Goal: Task Accomplishment & Management: Manage account settings

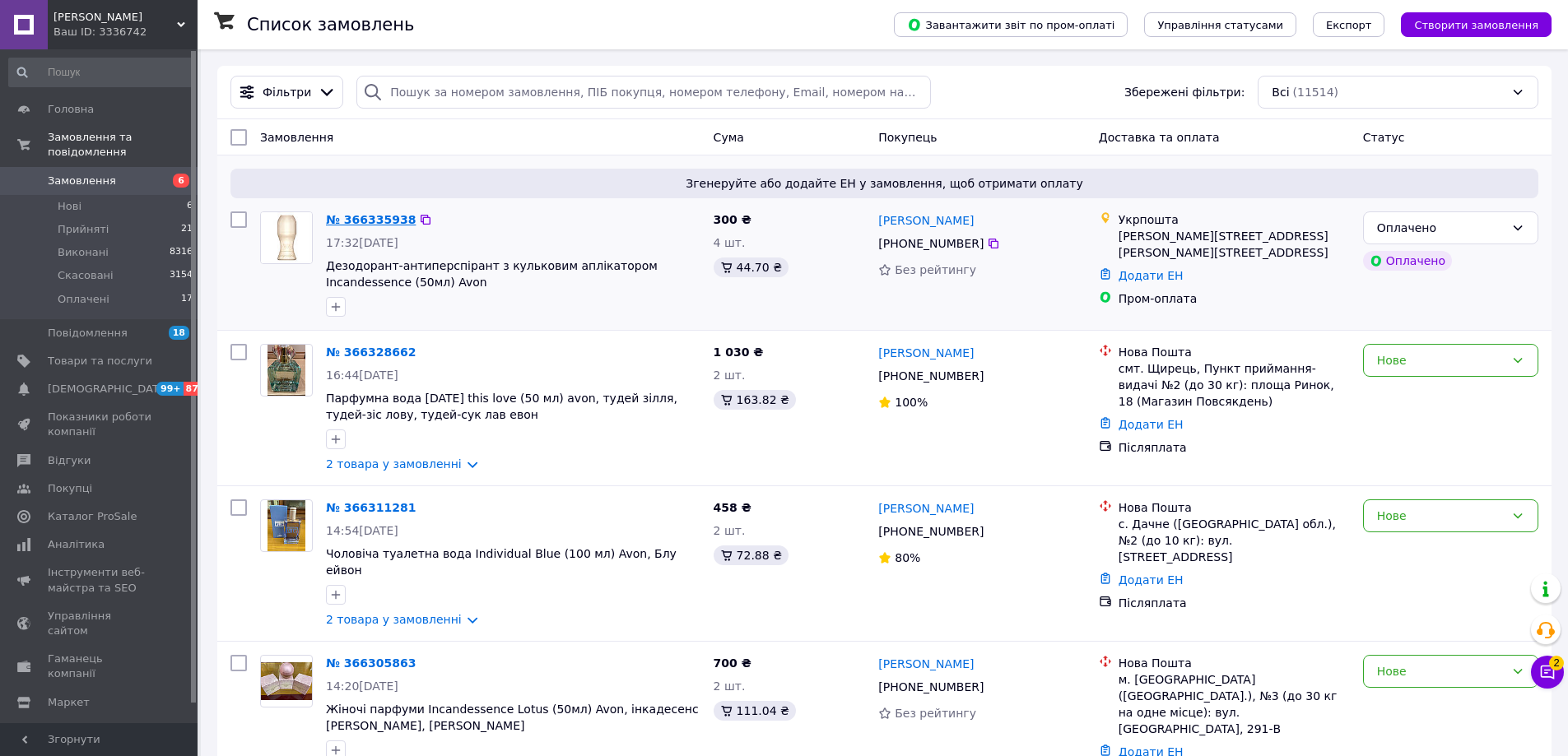
click at [363, 219] on link "№ 366335938" at bounding box center [370, 219] width 89 height 13
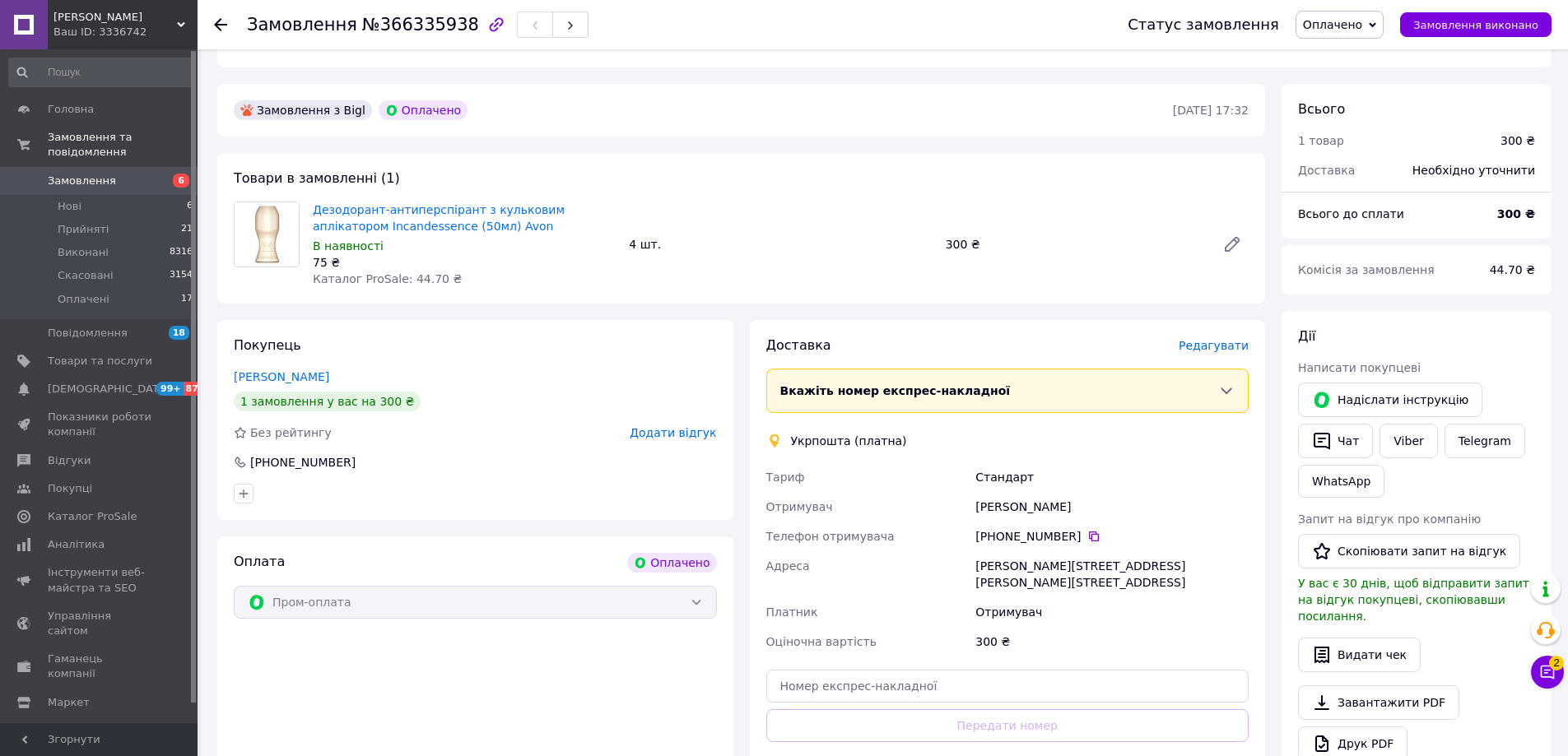
scroll to position [575, 0]
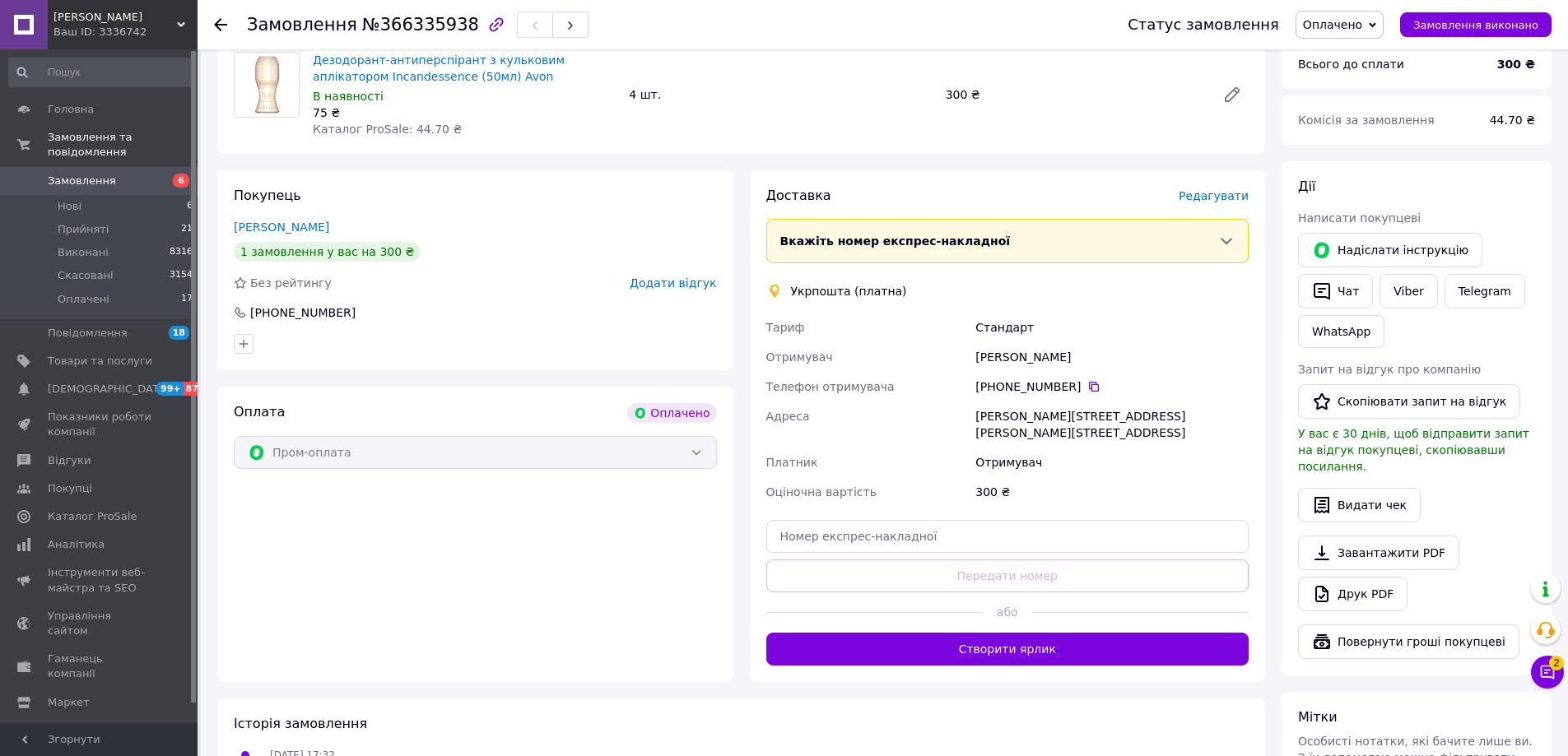
click at [1127, 633] on button "Створити ярлик" at bounding box center [1007, 649] width 483 height 33
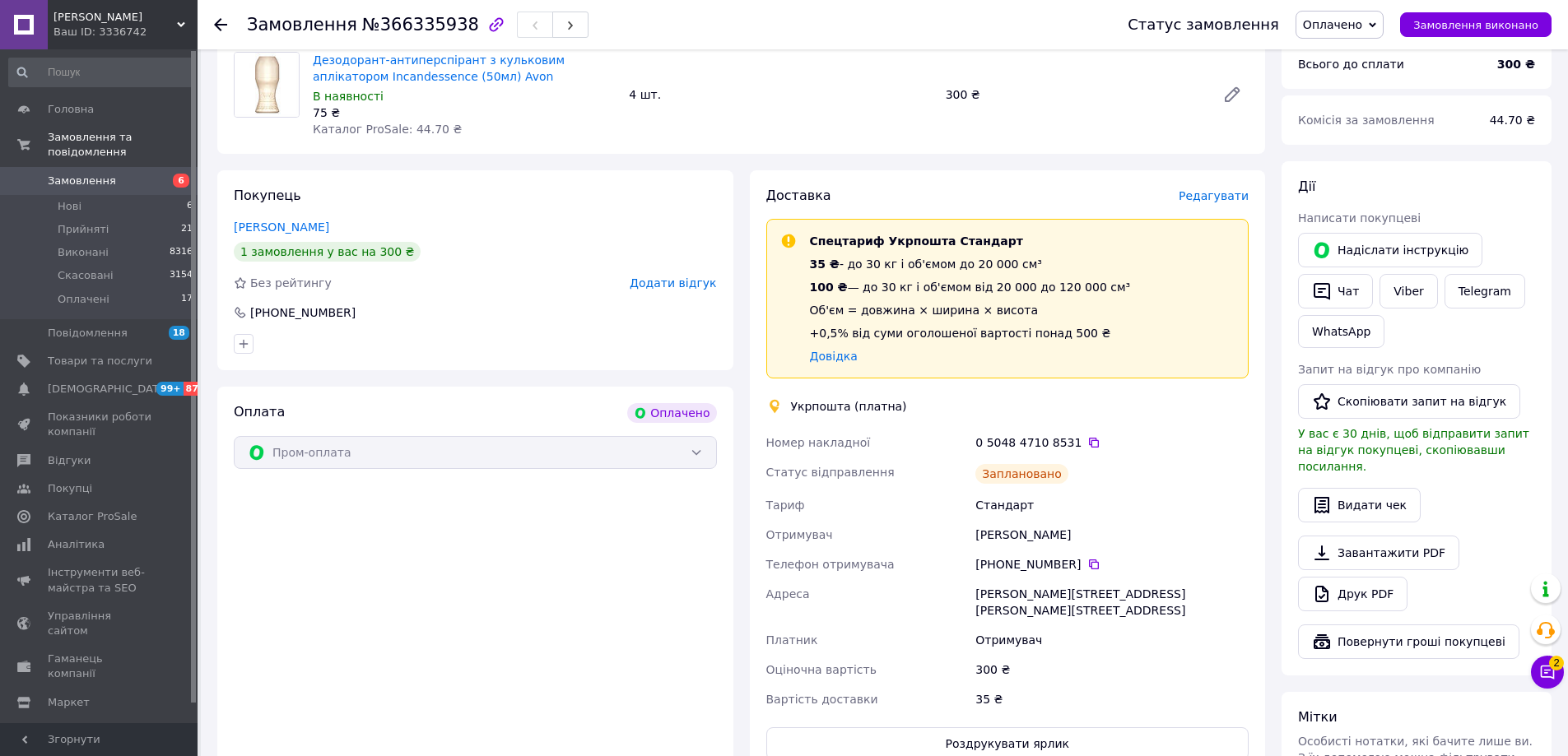
click at [221, 25] on use at bounding box center [220, 24] width 13 height 13
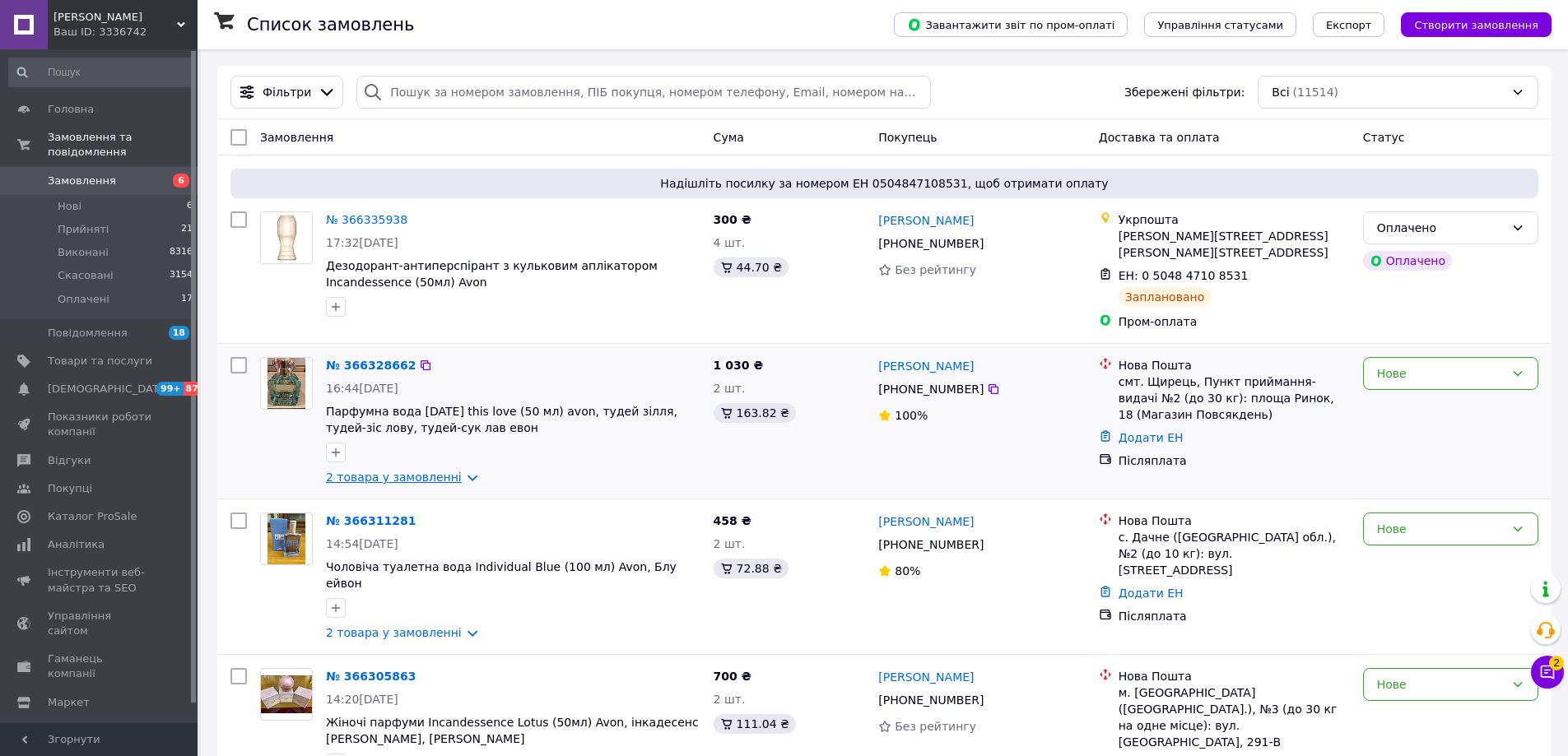
click at [431, 477] on link "2 товара у замовленні" at bounding box center [393, 477] width 135 height 13
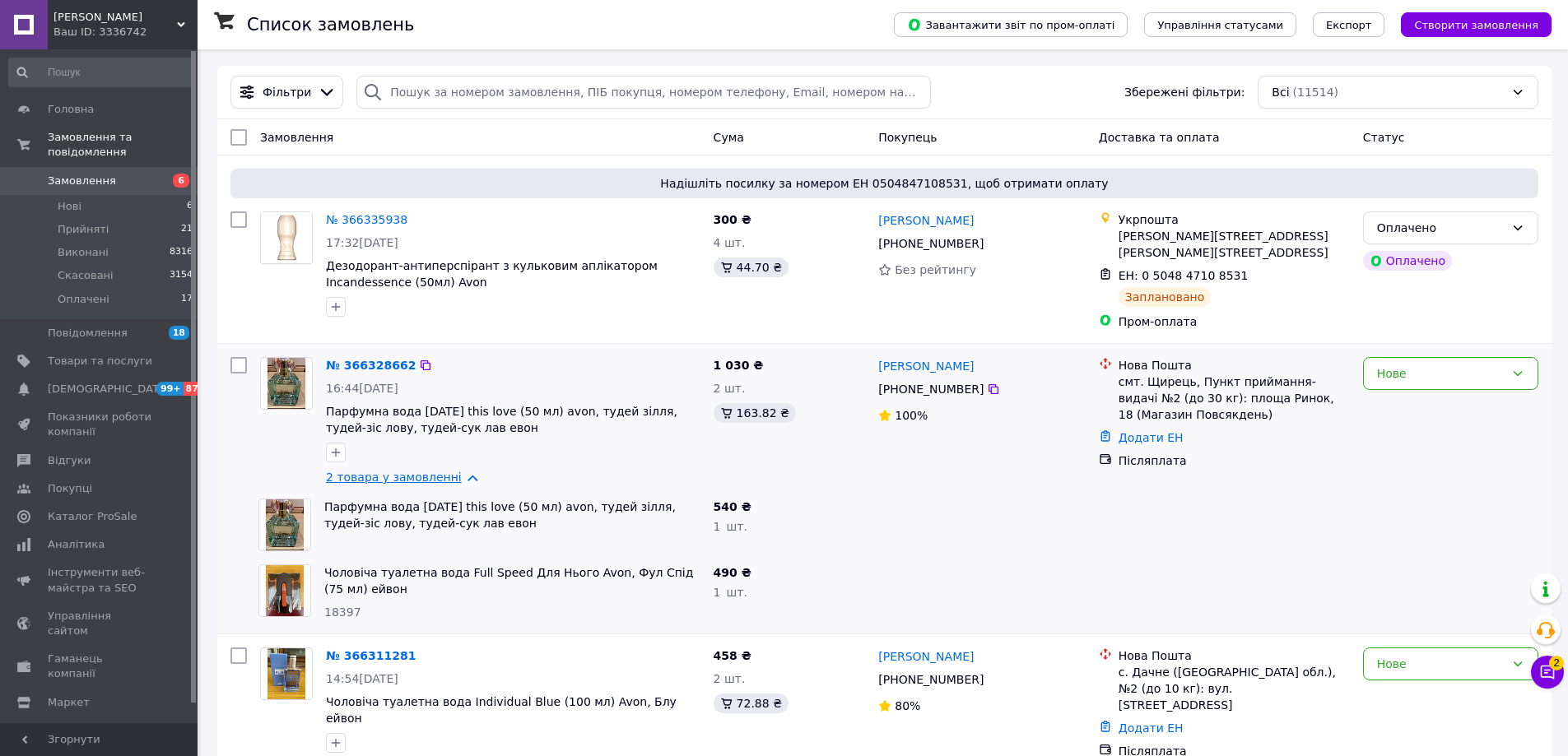
click at [432, 476] on link "2 товара у замовленні" at bounding box center [393, 477] width 135 height 13
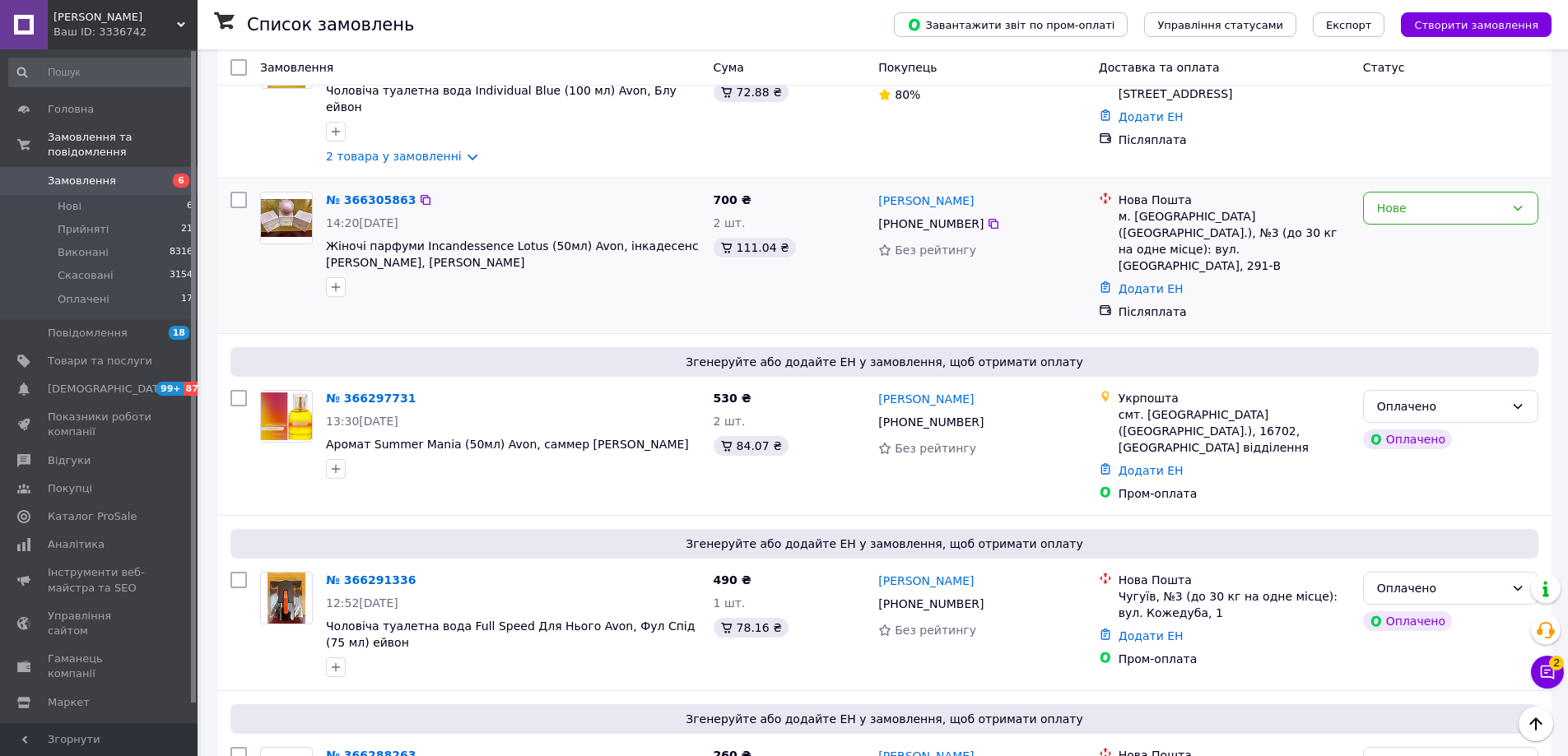
scroll to position [494, 0]
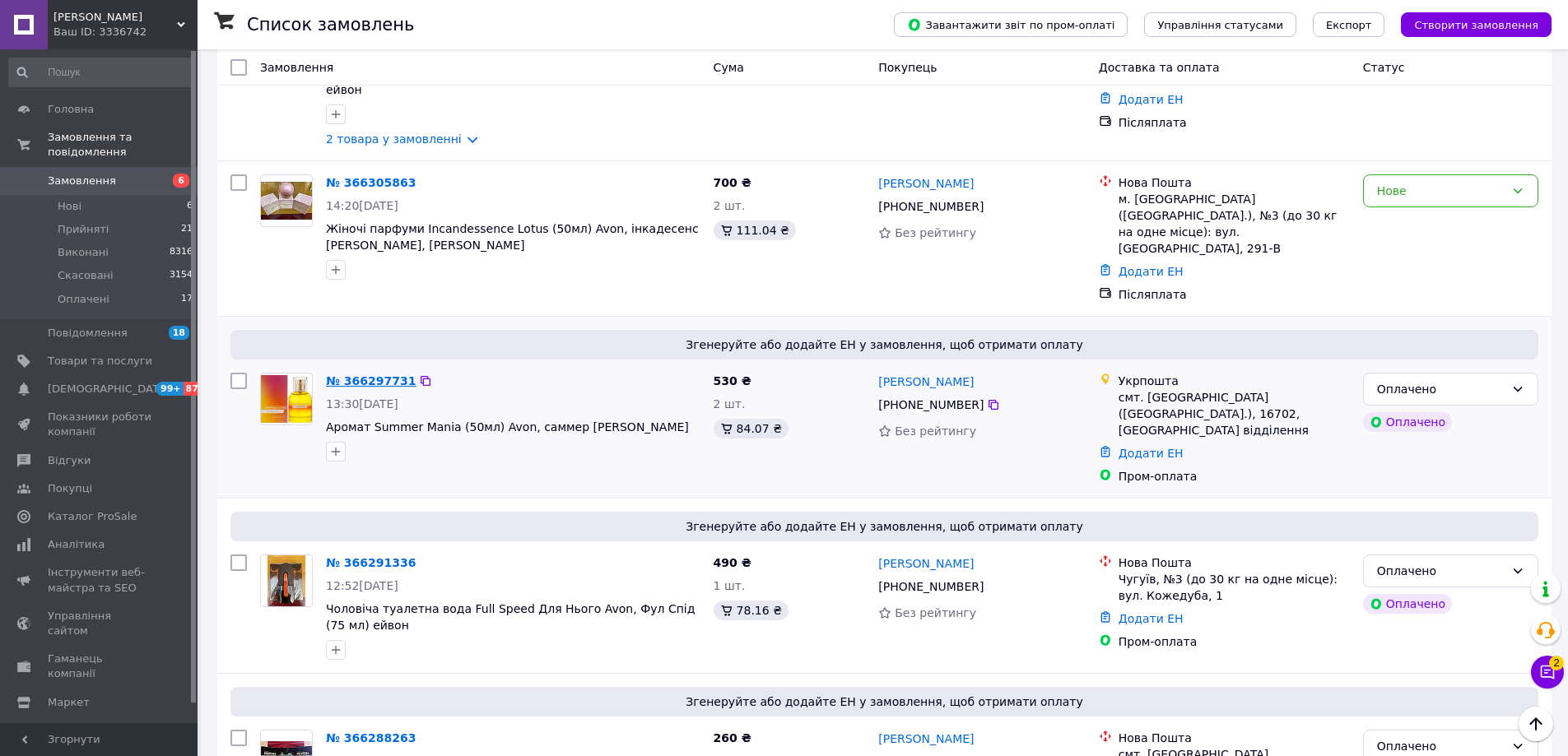
click at [392, 374] on link "№ 366297731" at bounding box center [370, 380] width 89 height 13
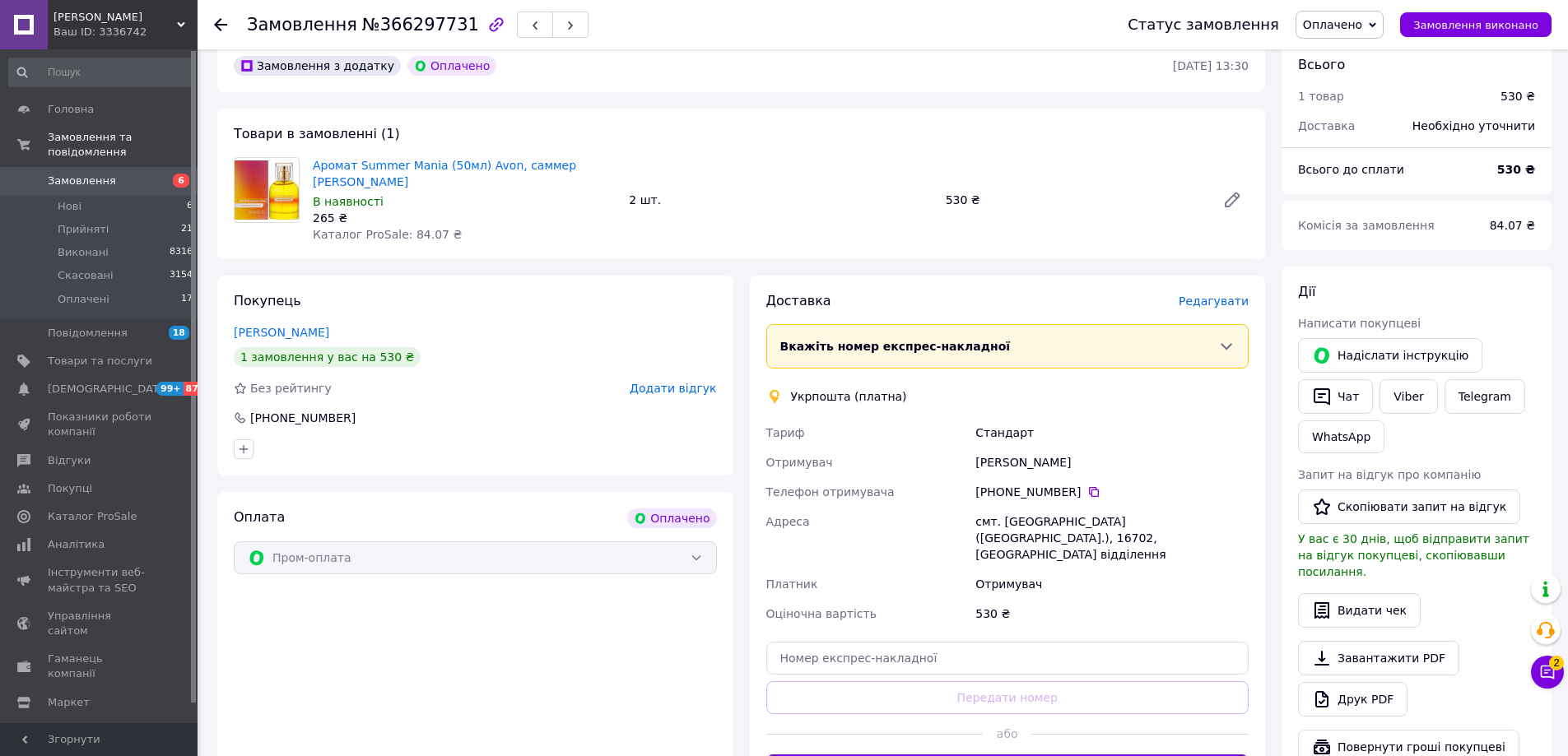
scroll to position [494, 0]
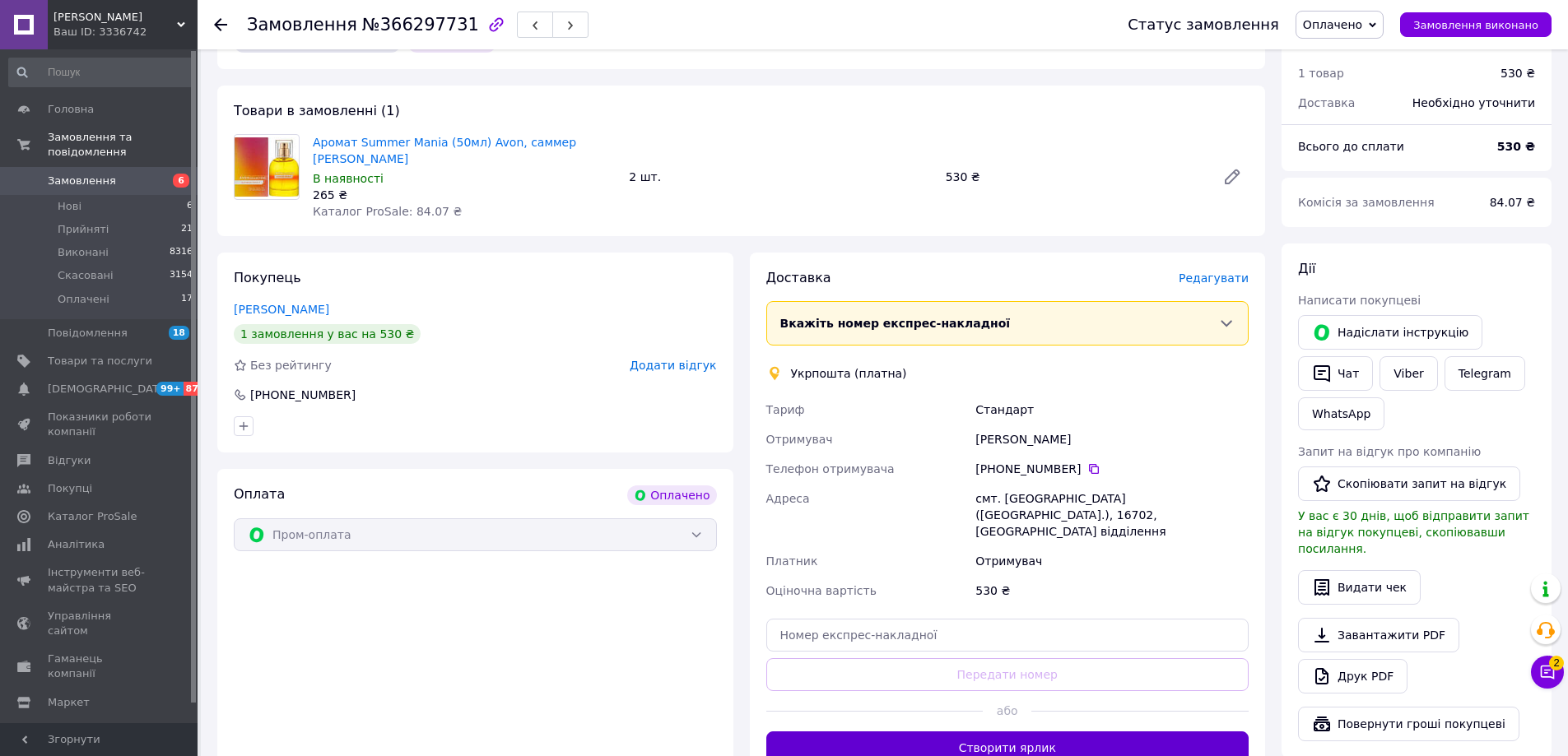
click at [977, 732] on button "Створити ярлик" at bounding box center [1007, 748] width 483 height 33
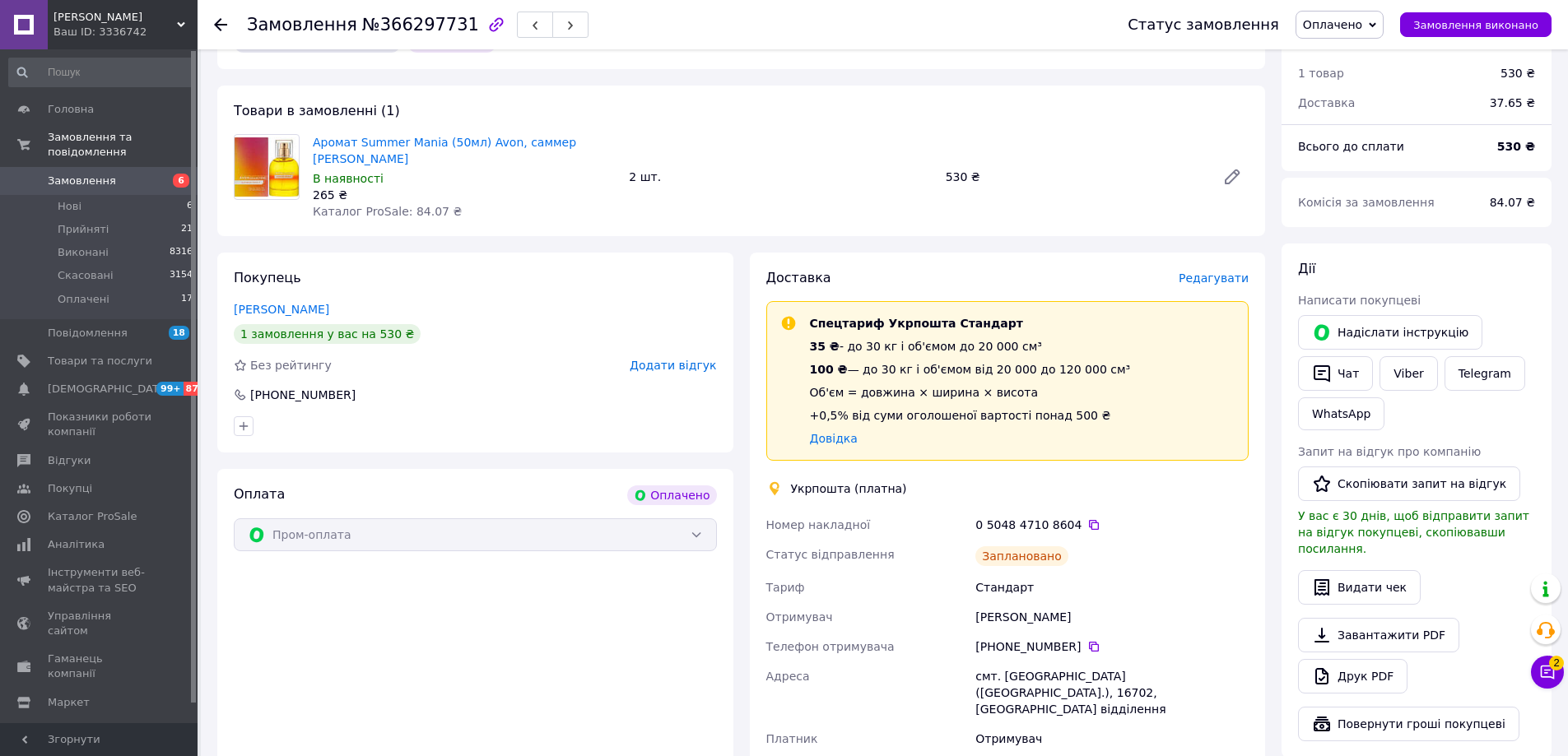
click at [219, 25] on use at bounding box center [220, 24] width 13 height 13
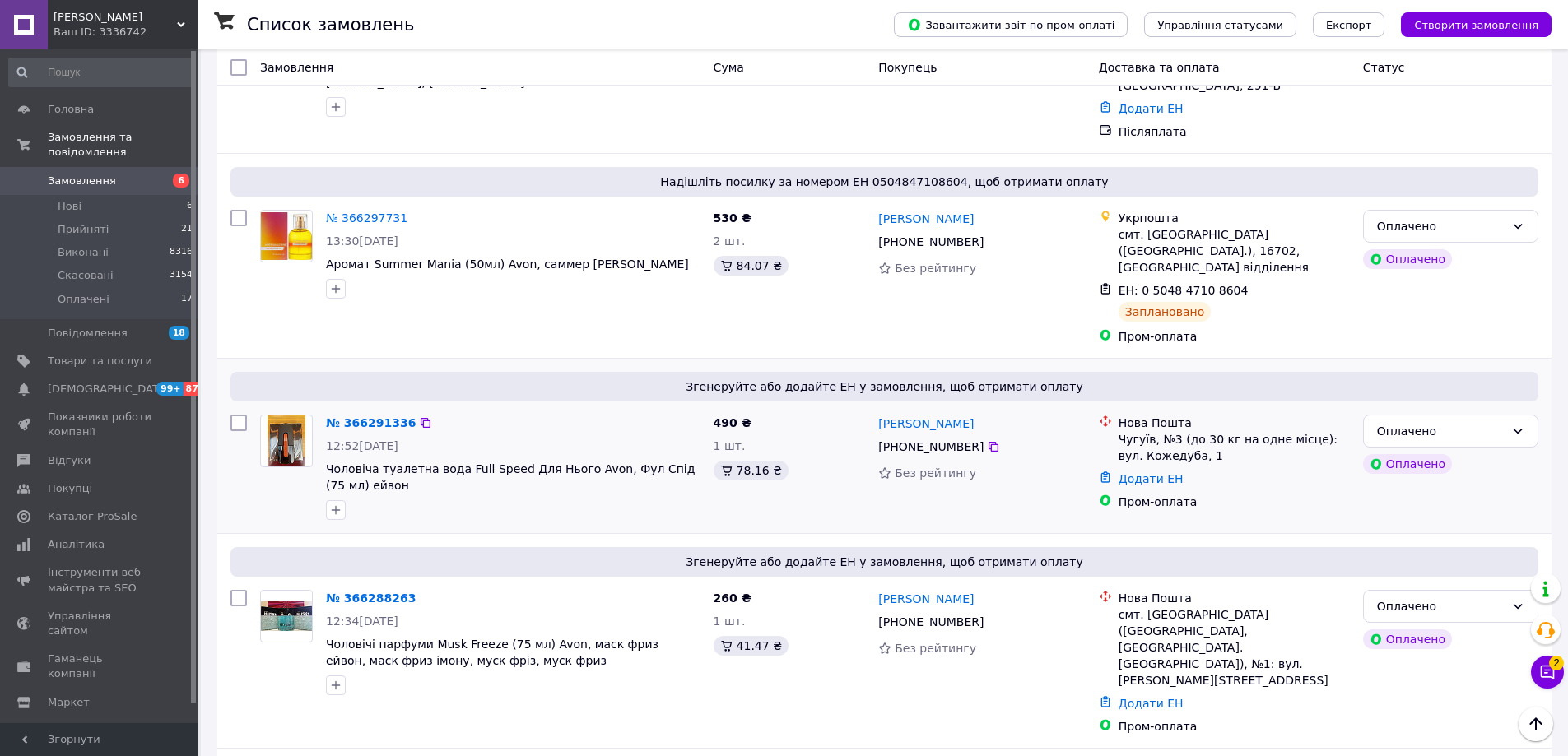
scroll to position [658, 0]
click at [383, 415] on link "№ 366291336" at bounding box center [370, 421] width 89 height 13
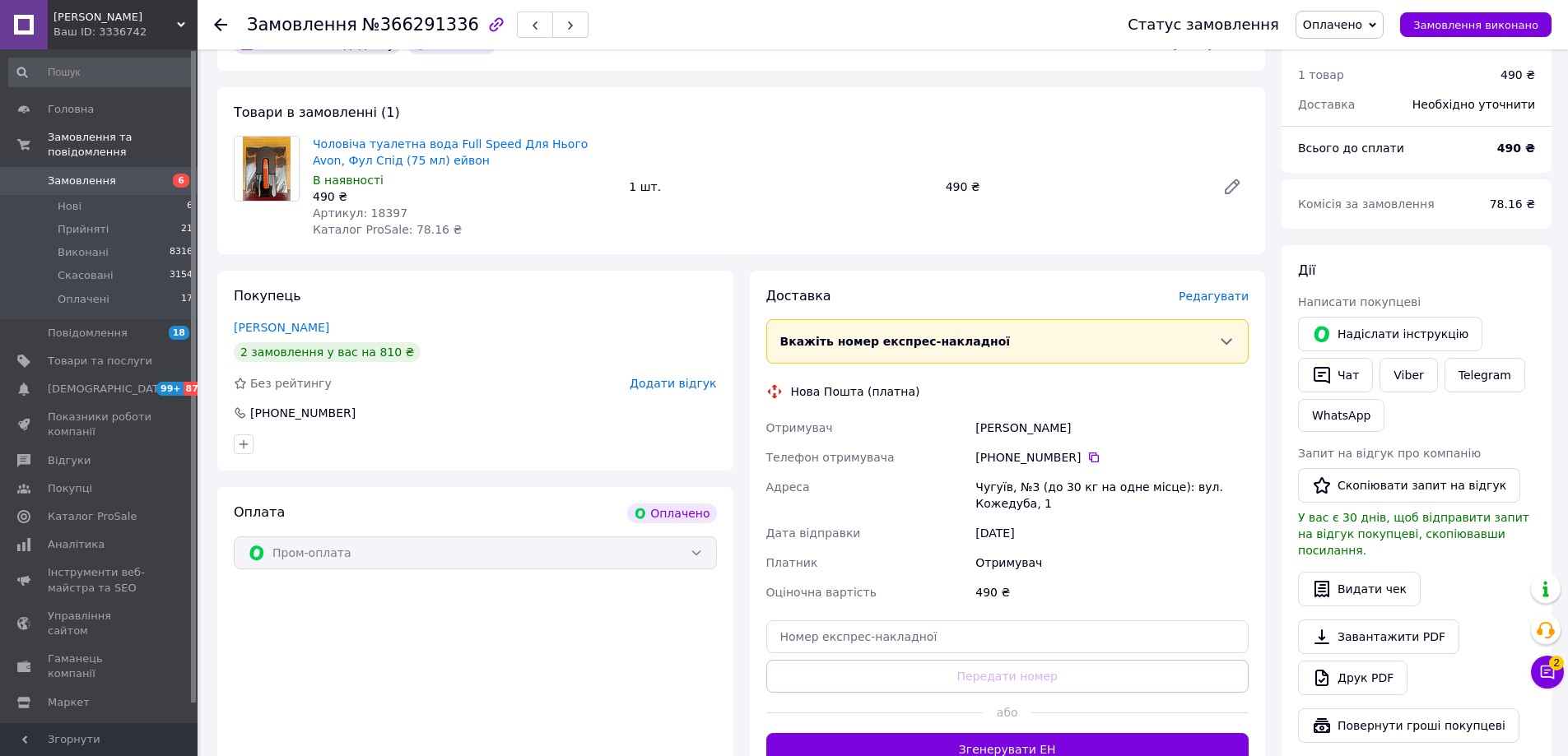
scroll to position [494, 0]
click at [1100, 732] on button "Згенерувати ЕН" at bounding box center [1007, 748] width 483 height 33
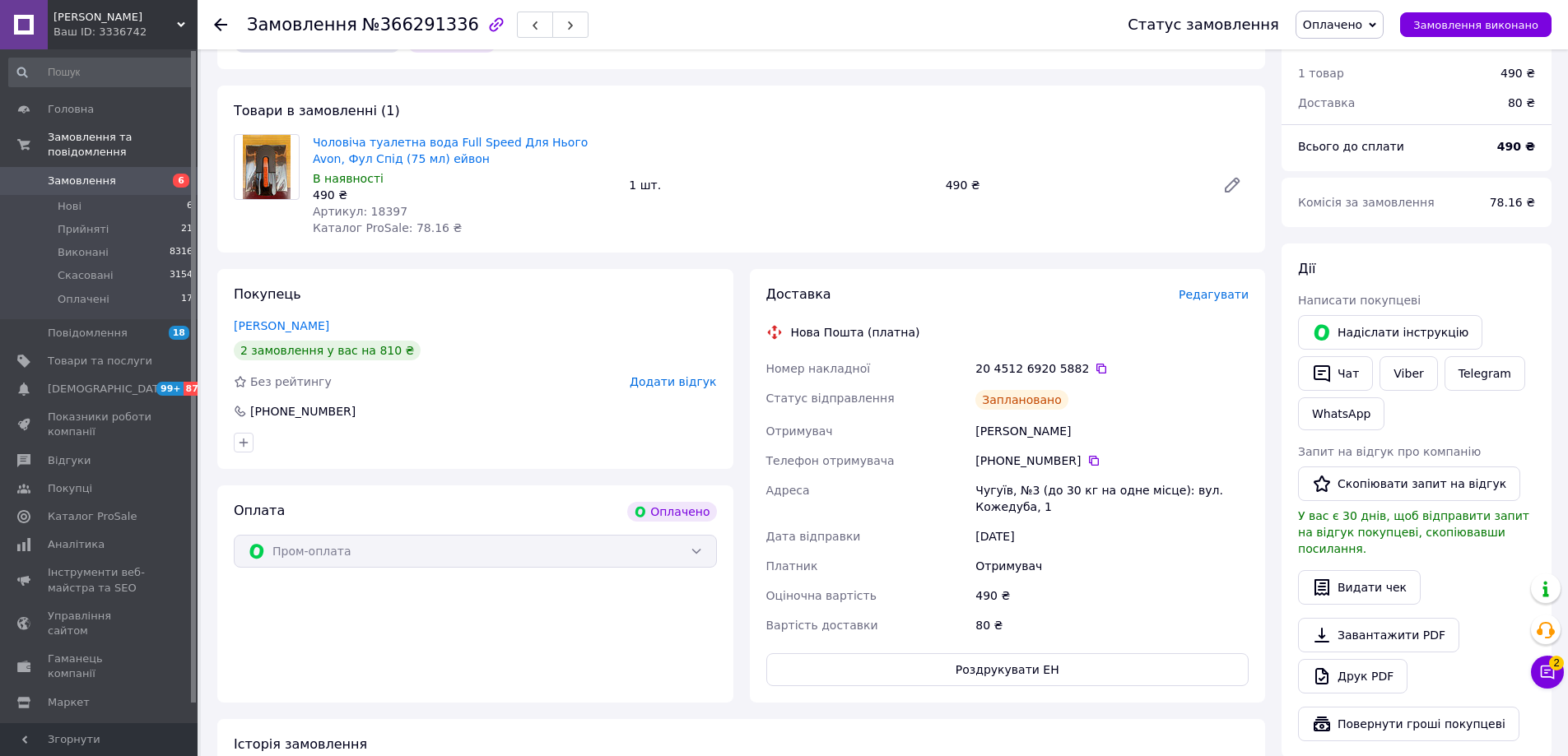
click at [219, 25] on use at bounding box center [220, 24] width 13 height 13
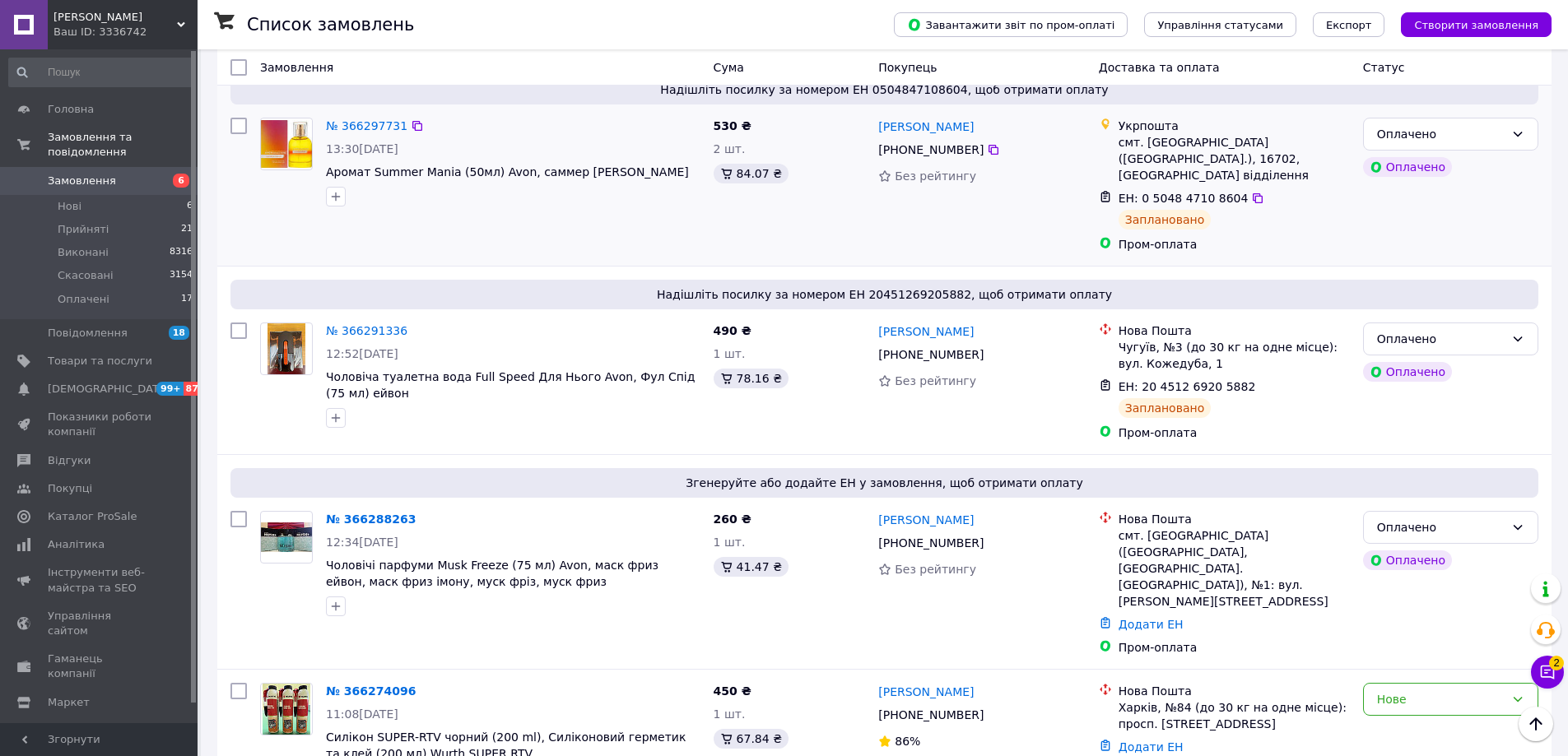
scroll to position [905, 0]
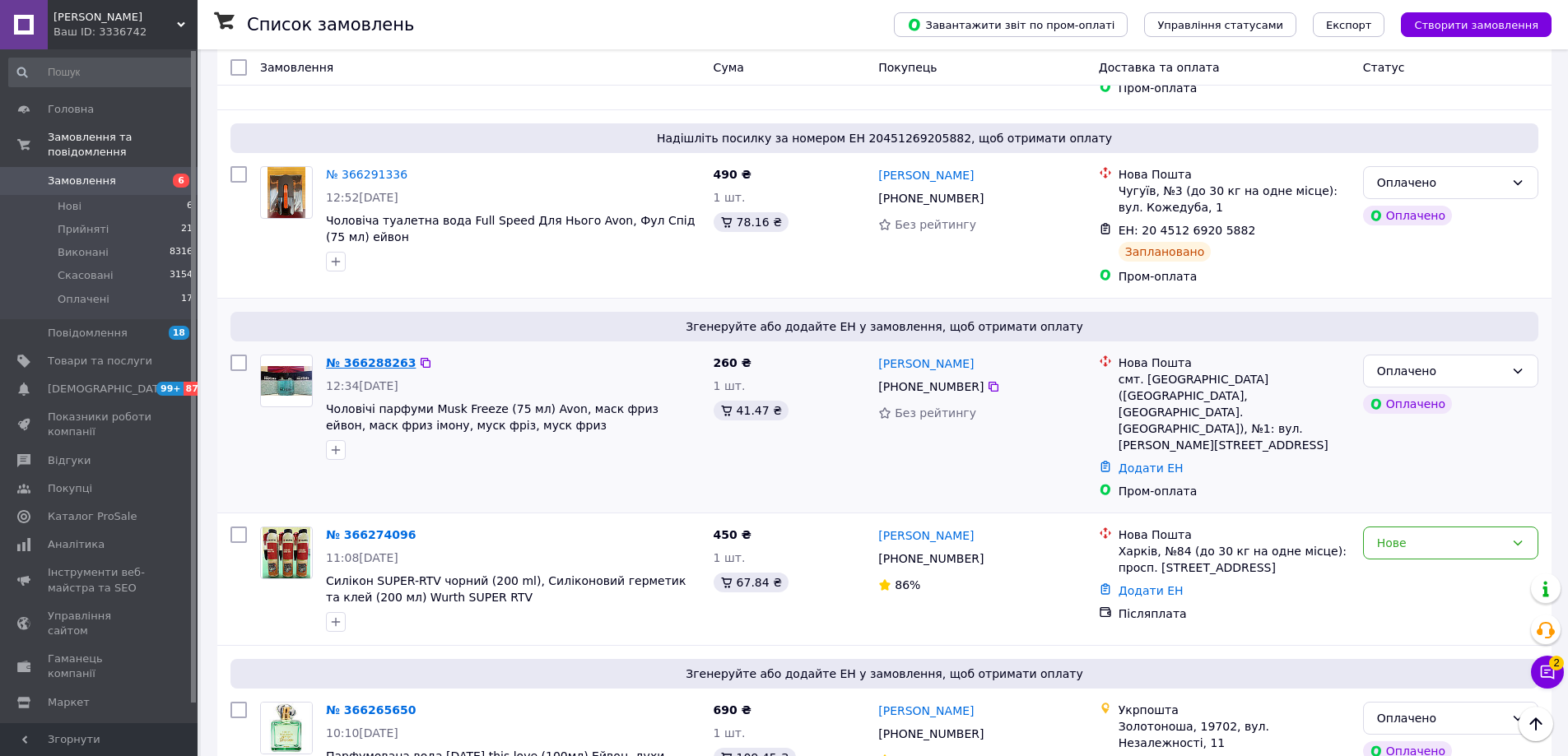
click at [354, 356] on link "№ 366288263" at bounding box center [370, 362] width 89 height 13
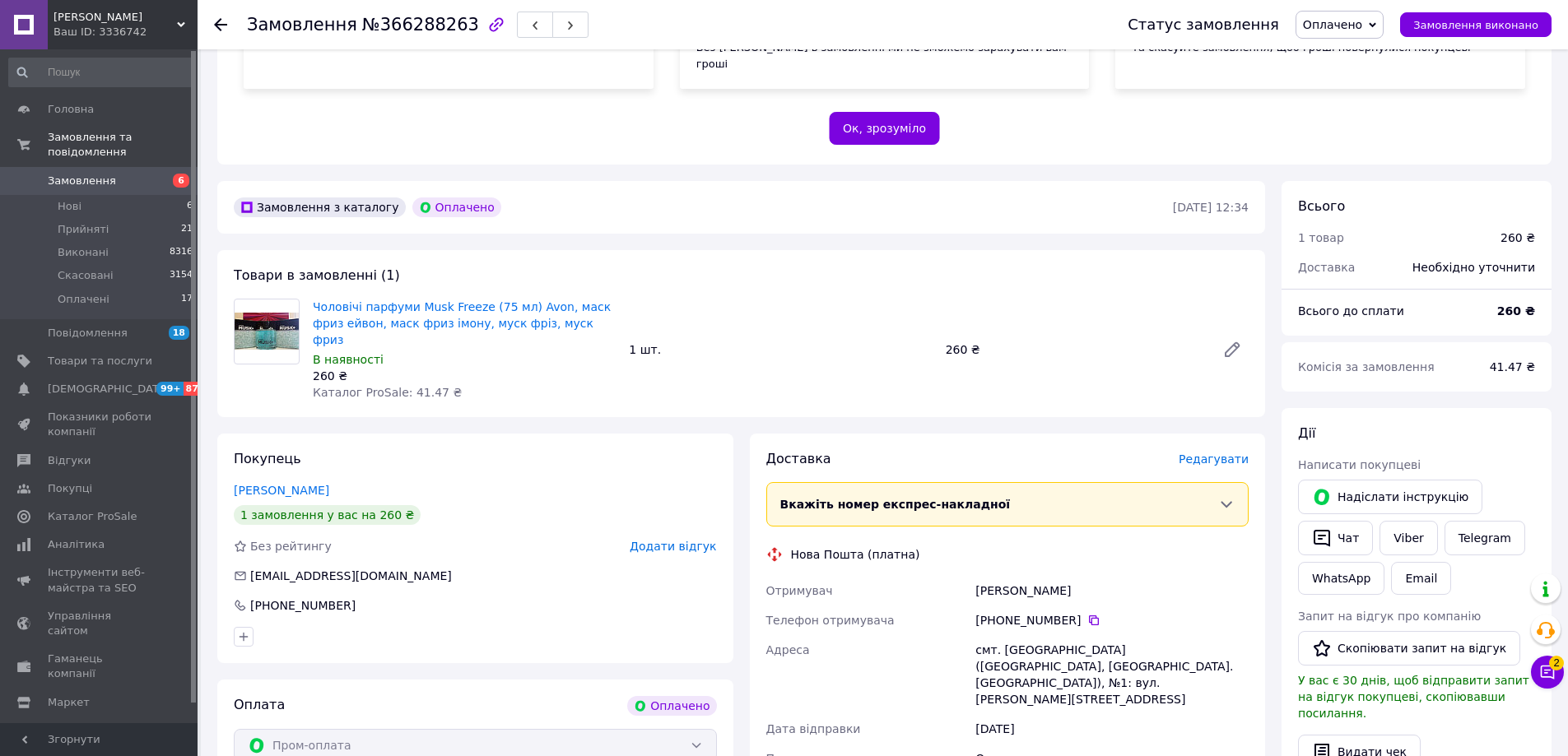
scroll to position [658, 0]
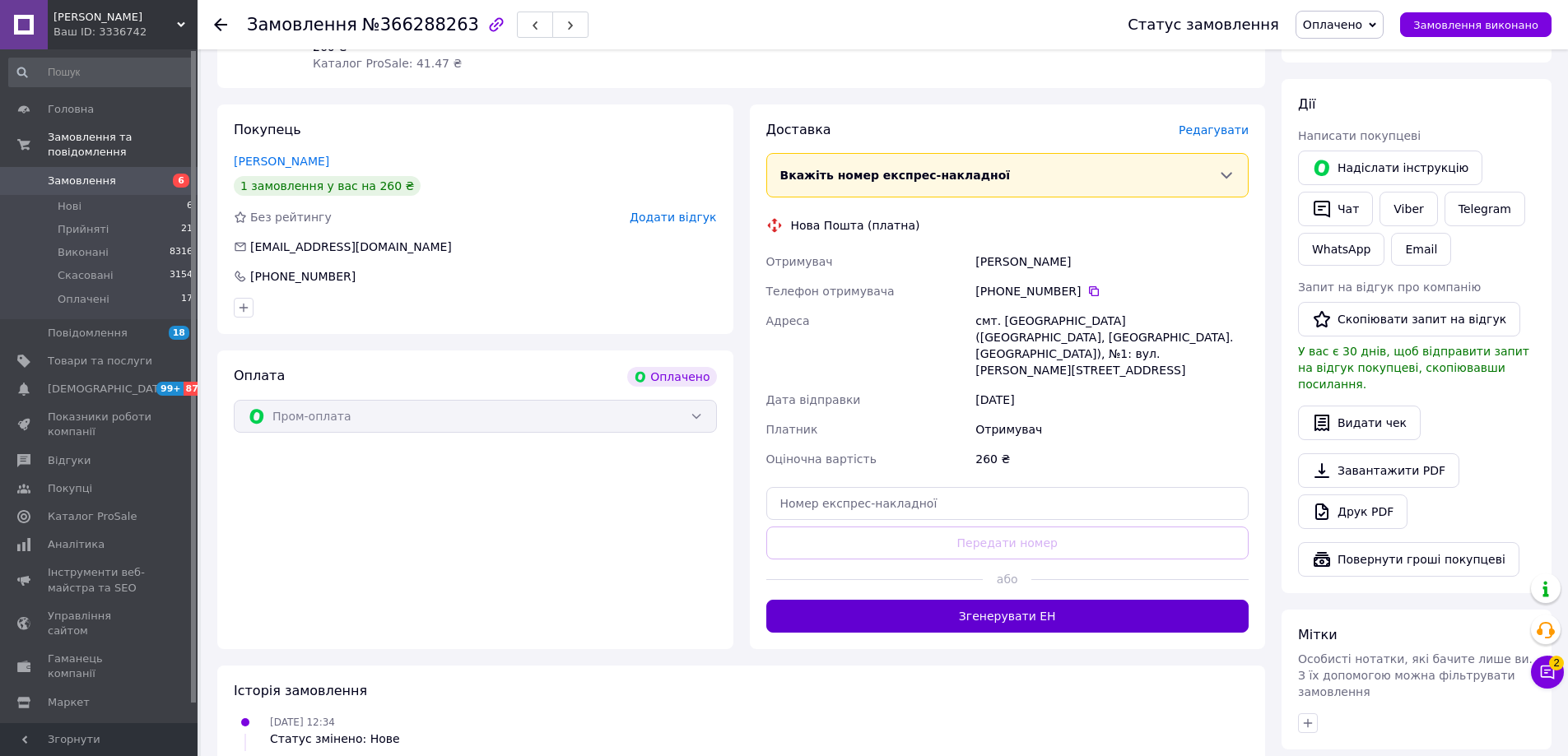
click at [1022, 600] on button "Згенерувати ЕН" at bounding box center [1007, 616] width 483 height 33
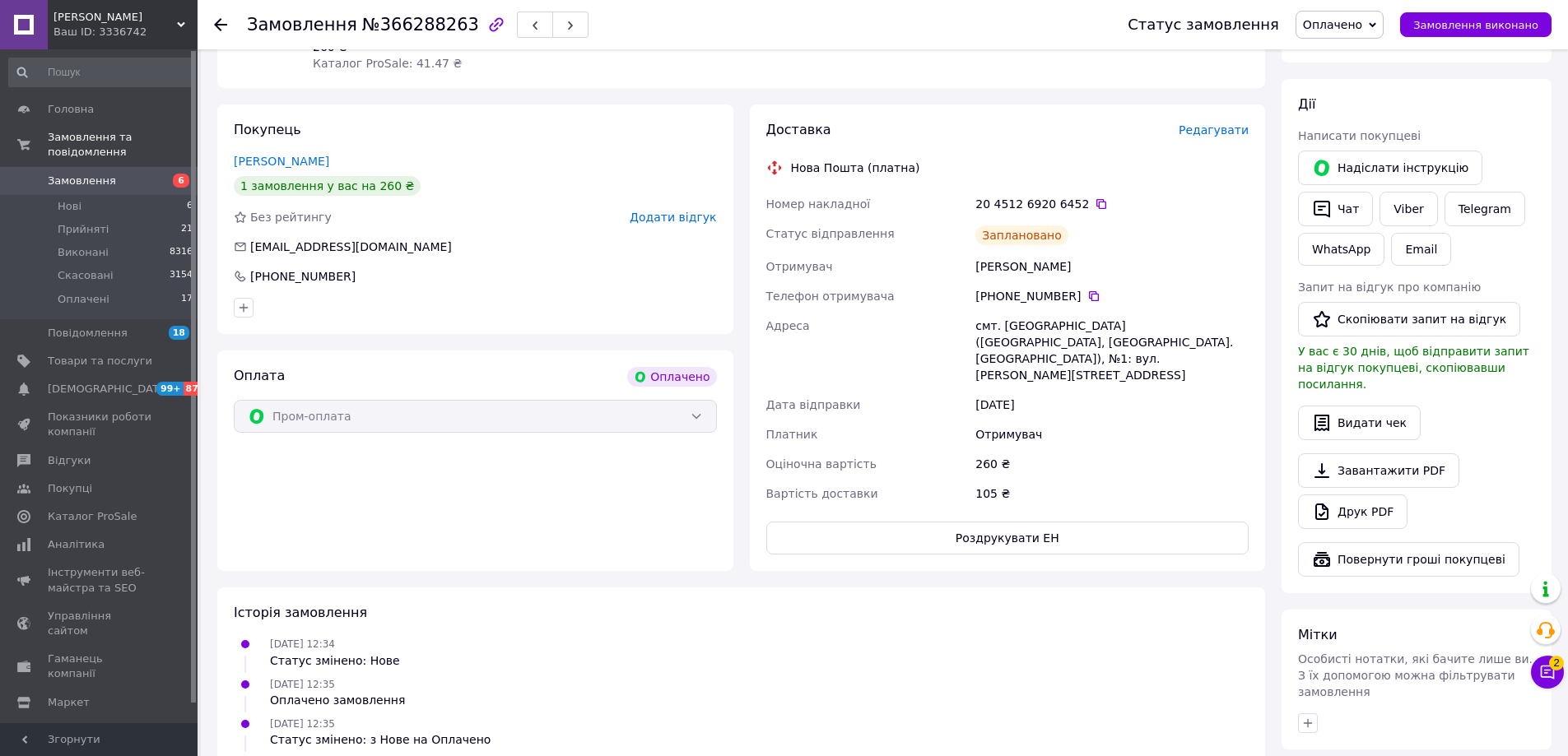
click at [225, 22] on icon at bounding box center [220, 24] width 13 height 13
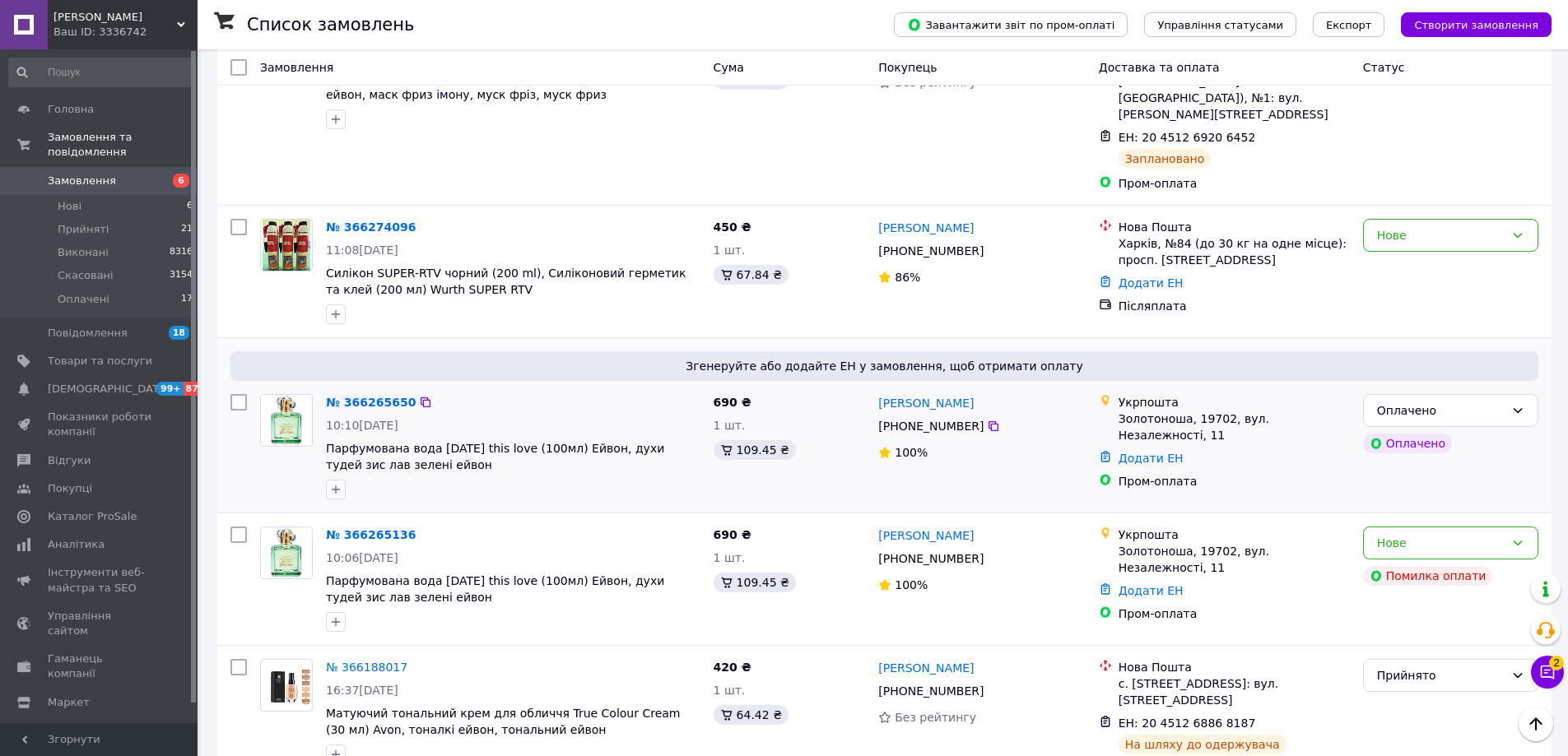
scroll to position [1234, 0]
click at [1422, 536] on div "Нове" at bounding box center [1440, 544] width 128 height 18
click at [1431, 562] on li "Скасовано" at bounding box center [1450, 569] width 174 height 30
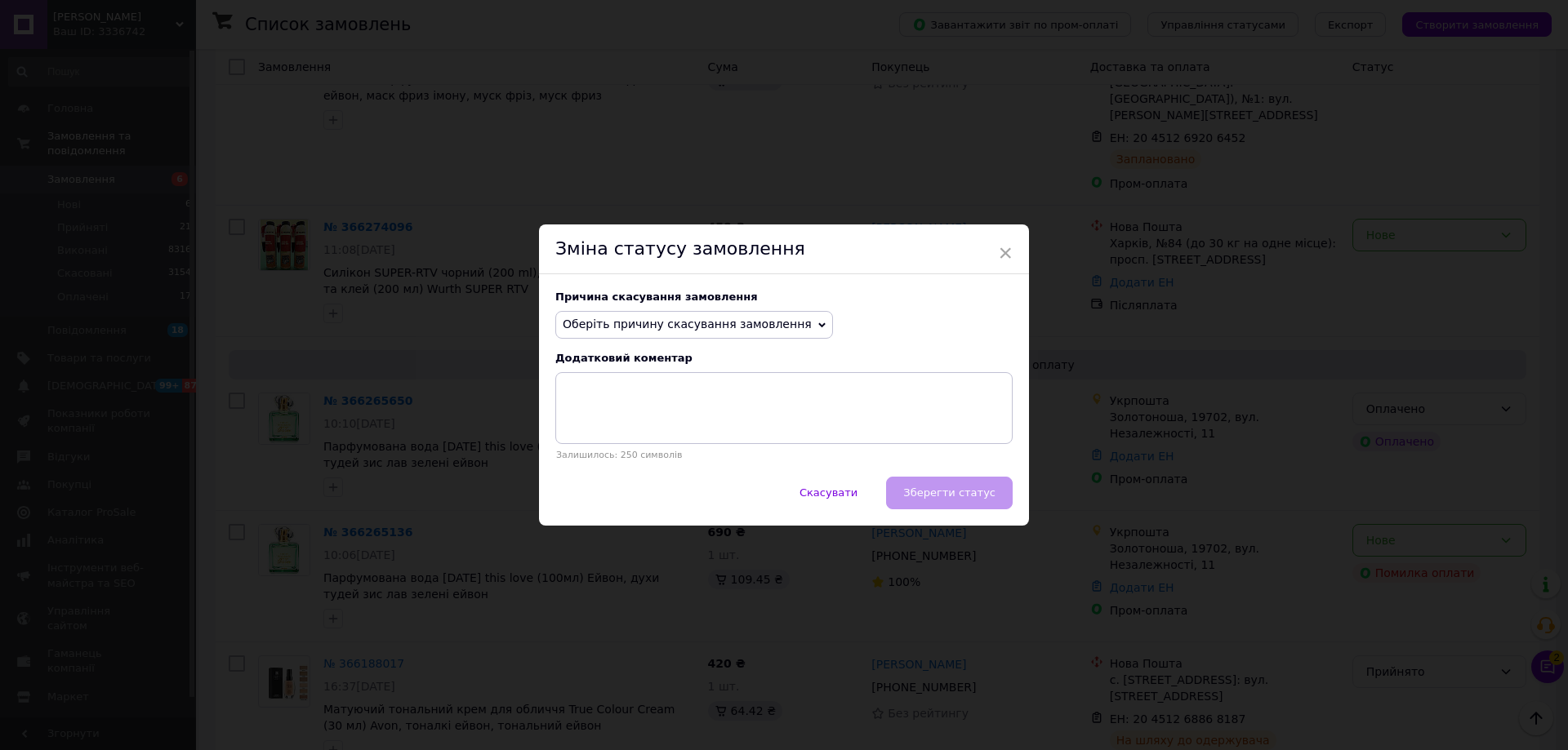
click at [770, 318] on span "Оберіть причину скасування замовлення" at bounding box center [687, 324] width 249 height 13
click at [657, 448] on li "Замовлення-дублікат" at bounding box center [694, 448] width 276 height 23
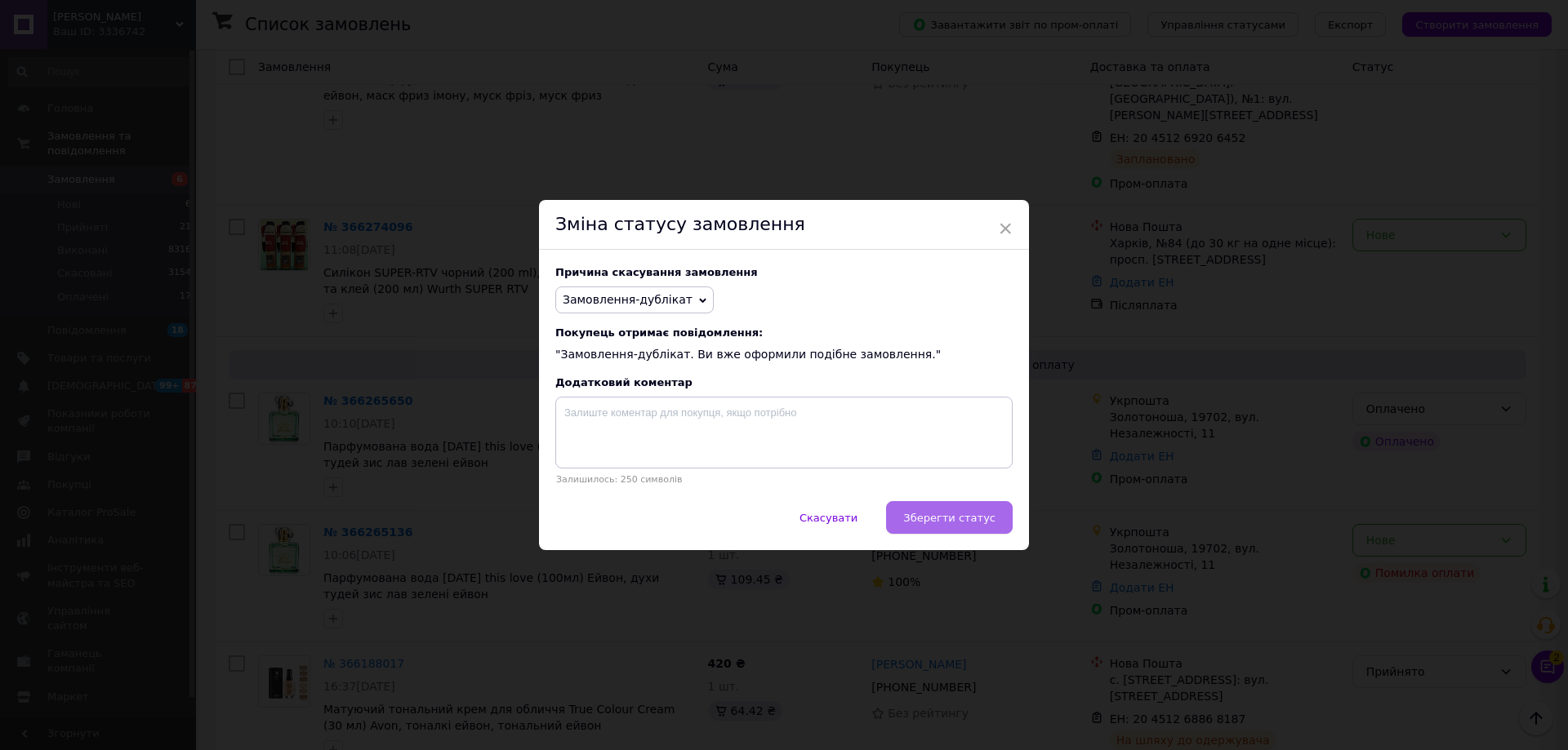
click at [918, 522] on span "Зберегти статус" at bounding box center [949, 518] width 92 height 12
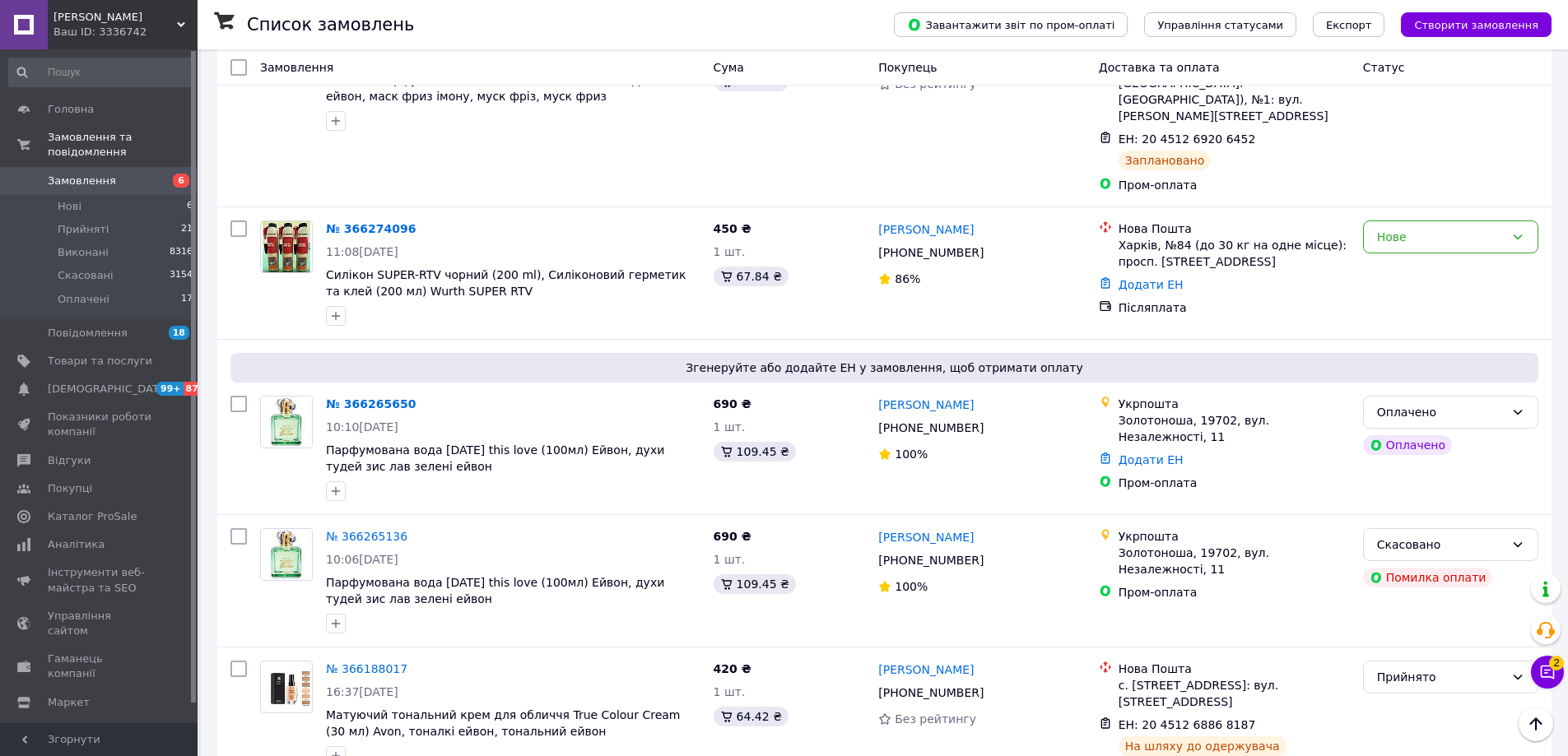
click at [354, 398] on link "№ 366265650" at bounding box center [370, 404] width 89 height 13
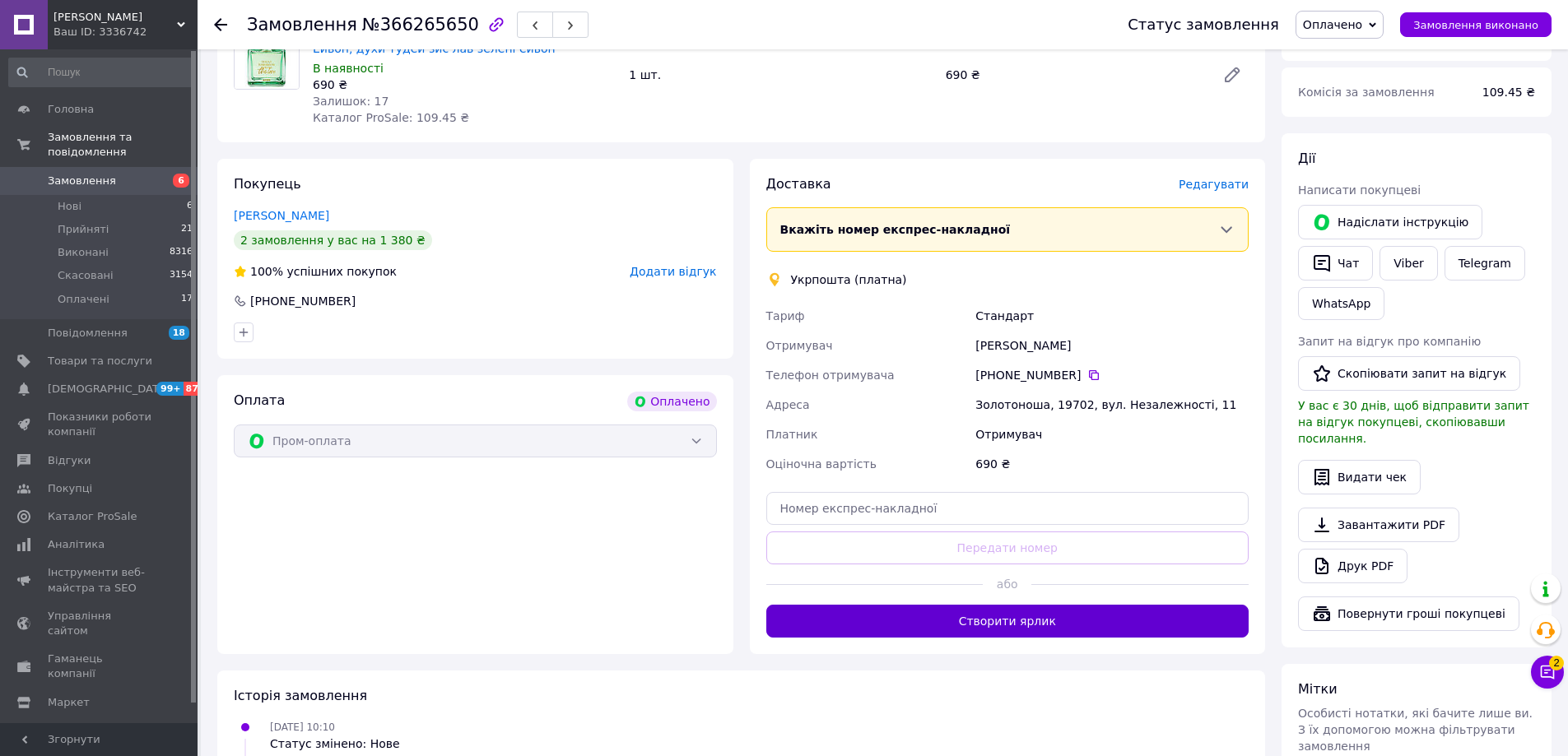
scroll to position [634, 0]
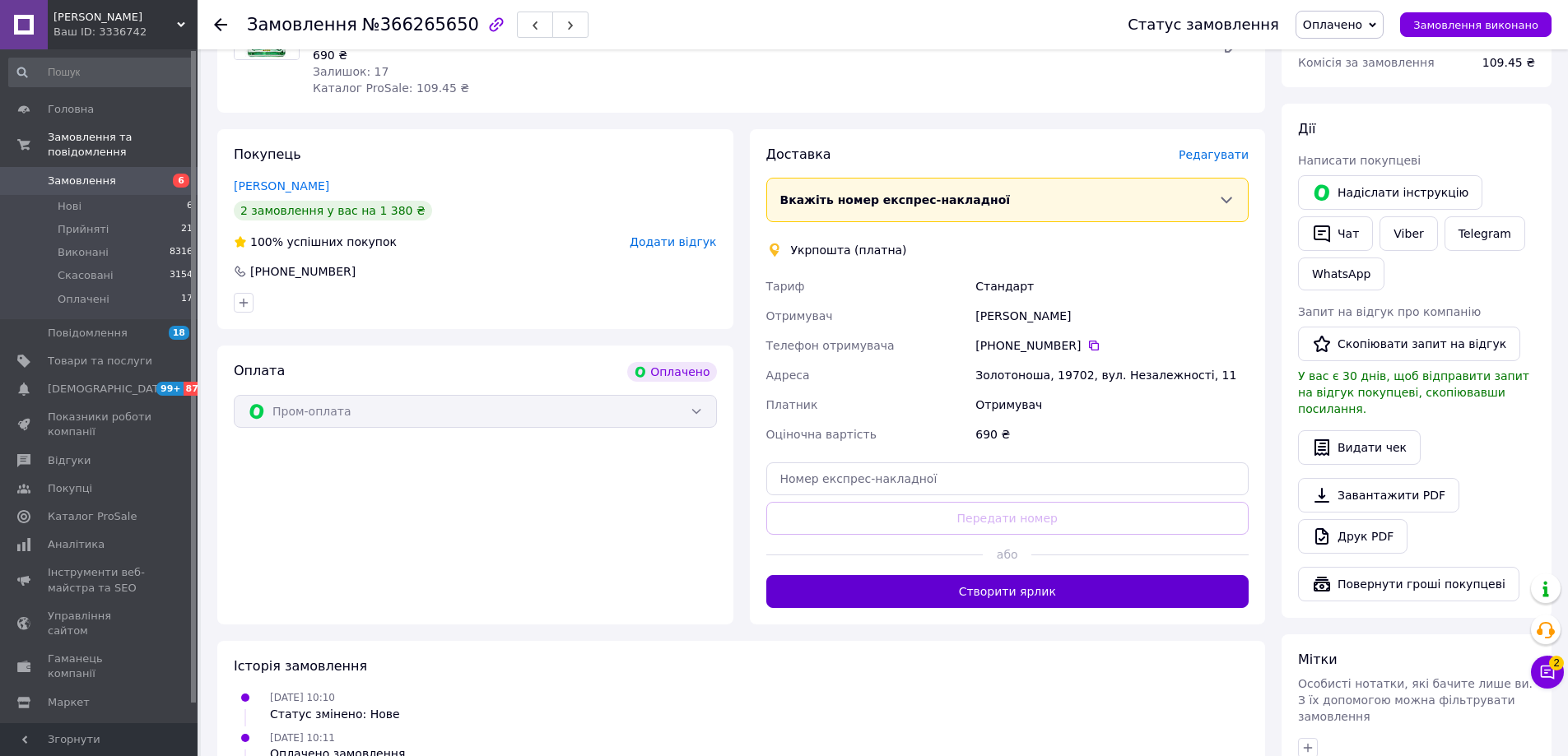
click at [1025, 582] on button "Створити ярлик" at bounding box center [1007, 591] width 483 height 33
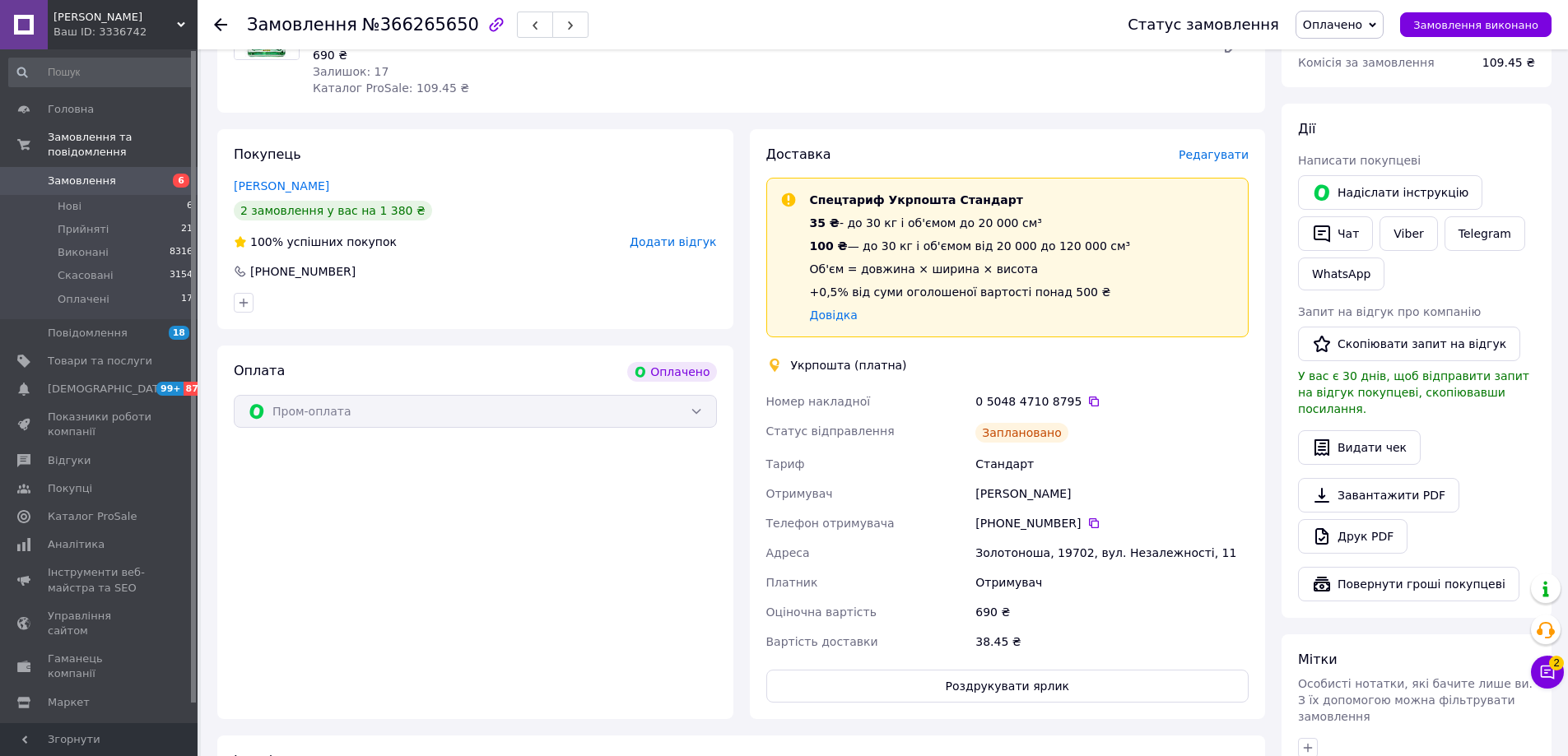
click at [221, 18] on use at bounding box center [220, 24] width 13 height 13
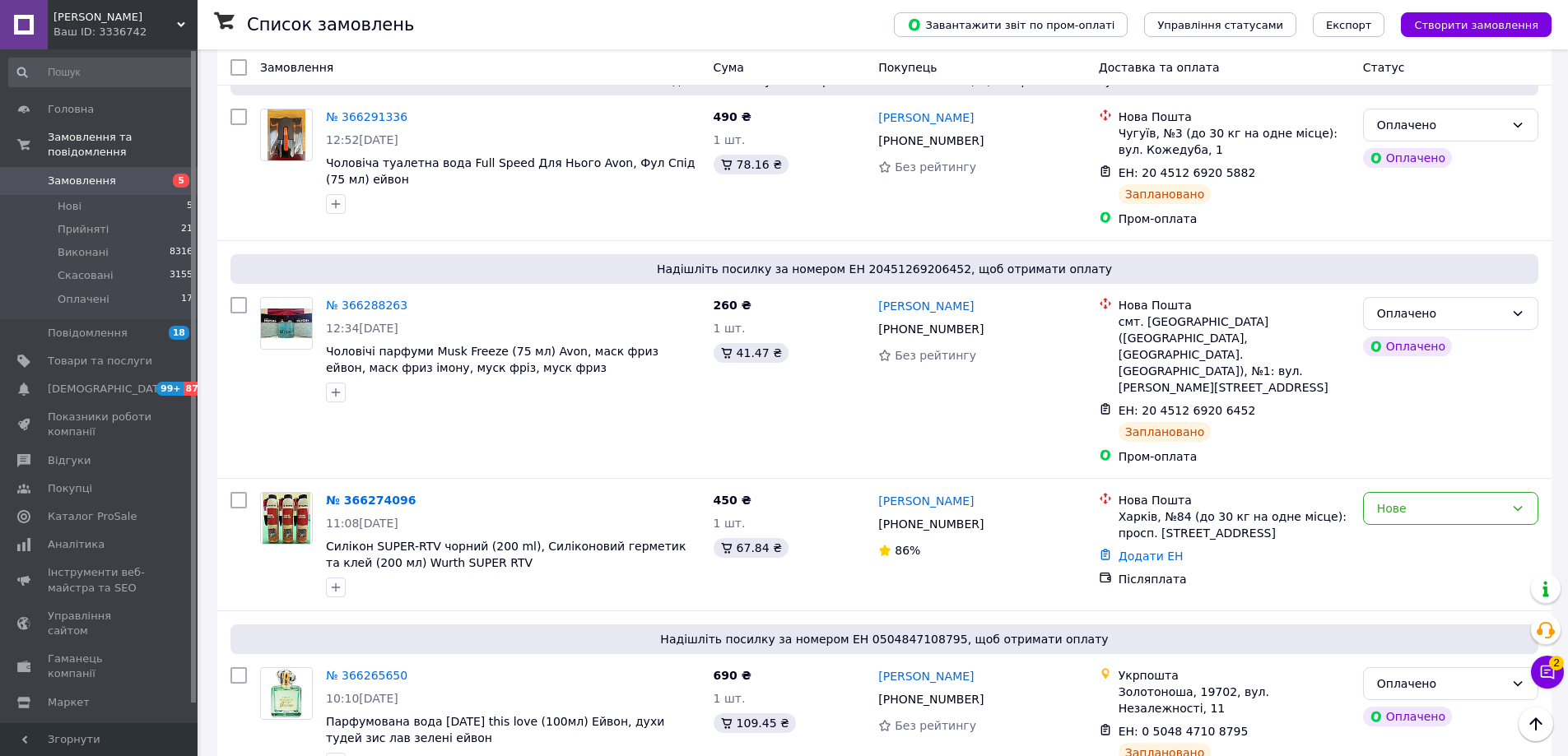
scroll to position [987, 0]
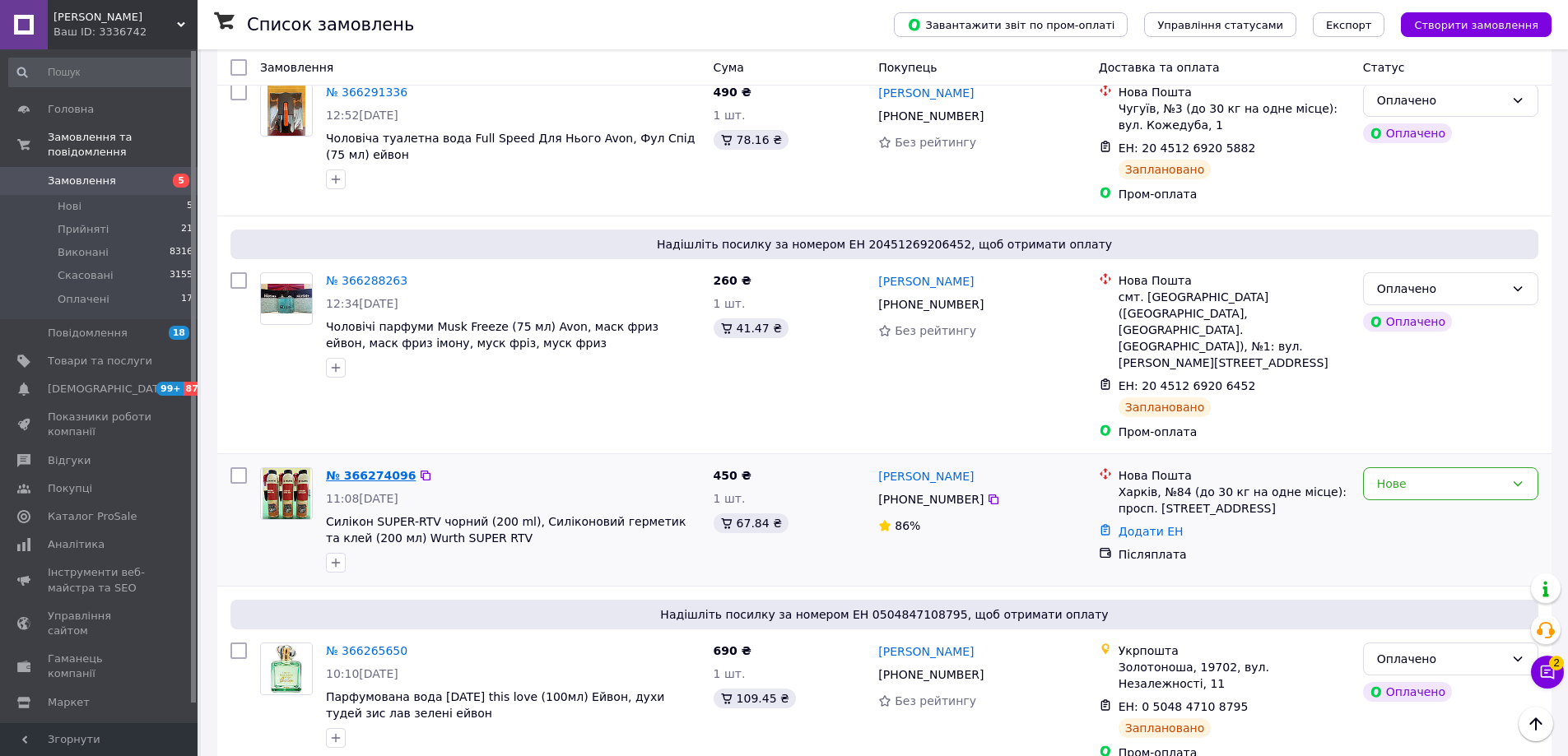
click at [386, 469] on link "№ 366274096" at bounding box center [370, 475] width 89 height 13
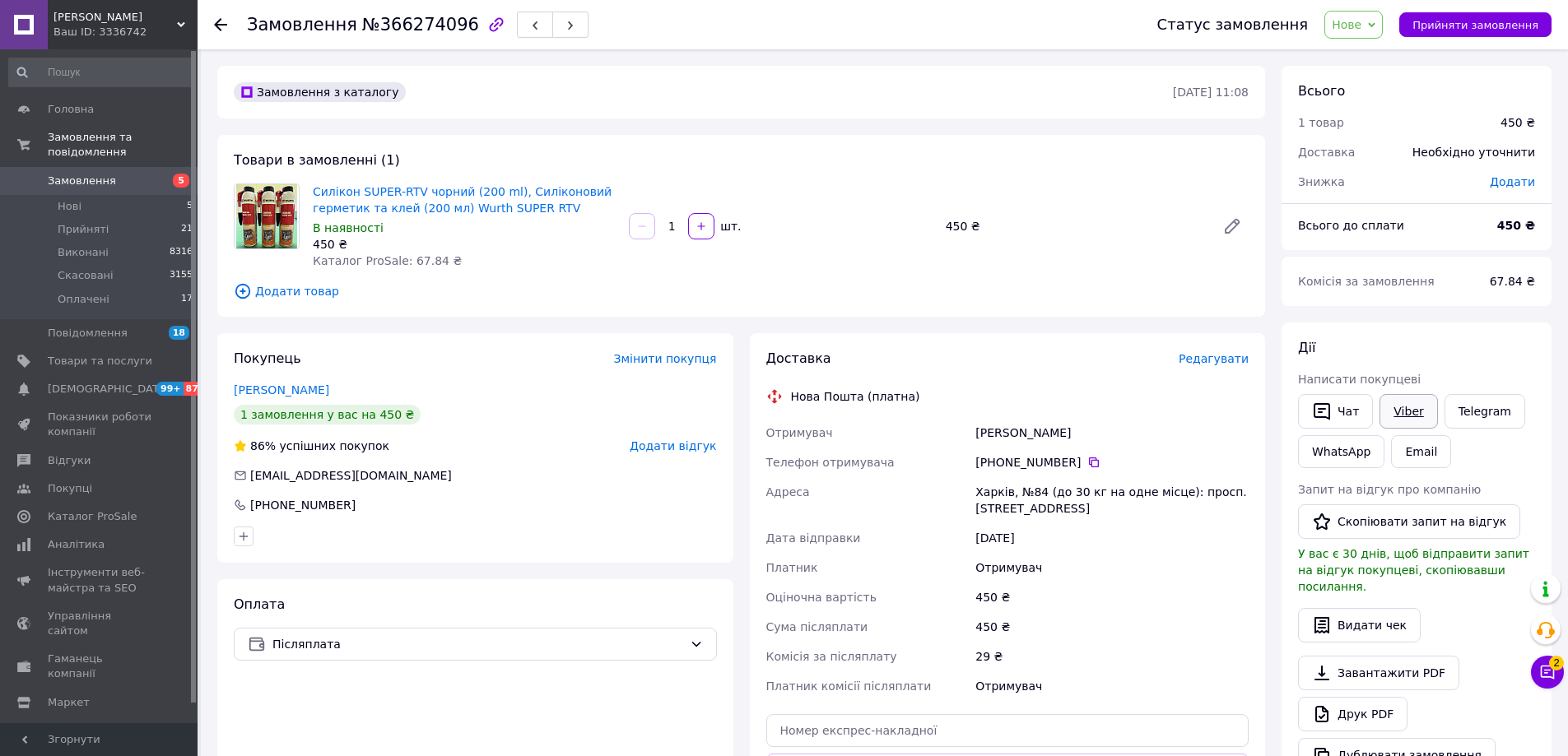
click at [1405, 409] on link "Viber" at bounding box center [1407, 411] width 57 height 35
click at [1090, 241] on div "Силікон SUPER-RTV чорний (200 ml), Силіконовий герметик та клей (200 мл) Wurth …" at bounding box center [781, 227] width 949 height 92
